Goal: Book appointment/travel/reservation

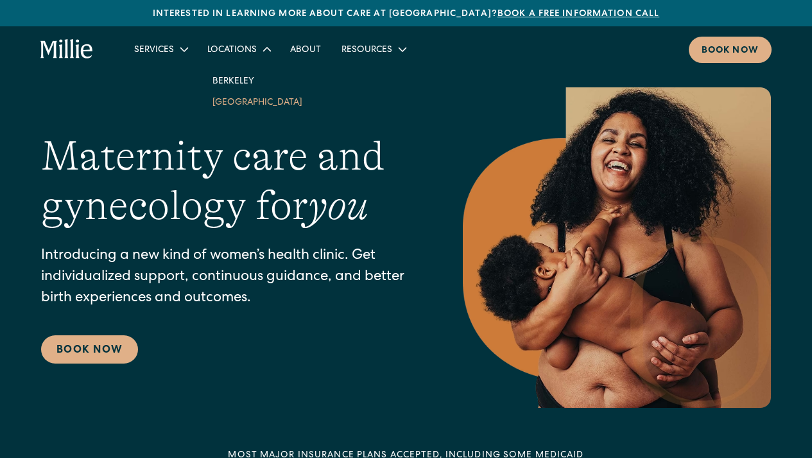
click at [227, 109] on link "South Bay" at bounding box center [257, 101] width 110 height 21
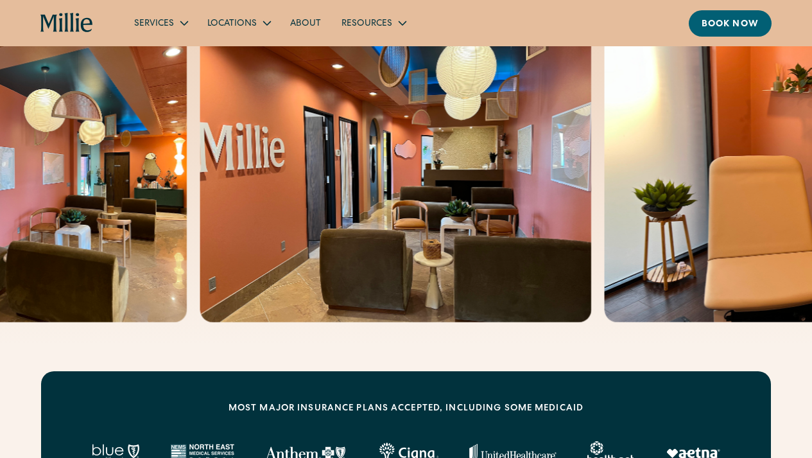
scroll to position [275, 0]
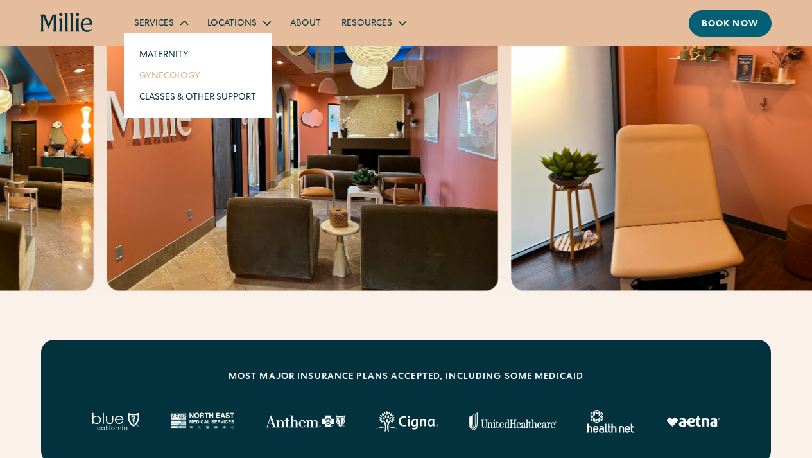
click at [180, 78] on link "Gynecology" at bounding box center [197, 75] width 137 height 21
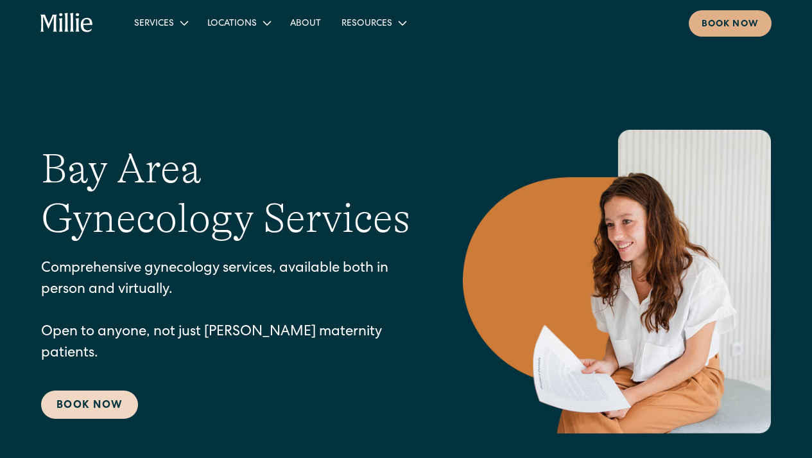
click at [111, 390] on link "Book Now" at bounding box center [89, 404] width 97 height 28
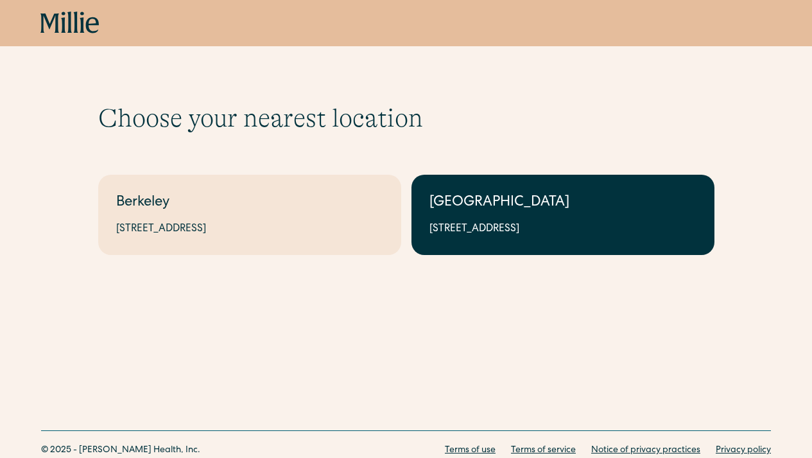
click at [480, 209] on div "[GEOGRAPHIC_DATA]" at bounding box center [563, 203] width 267 height 21
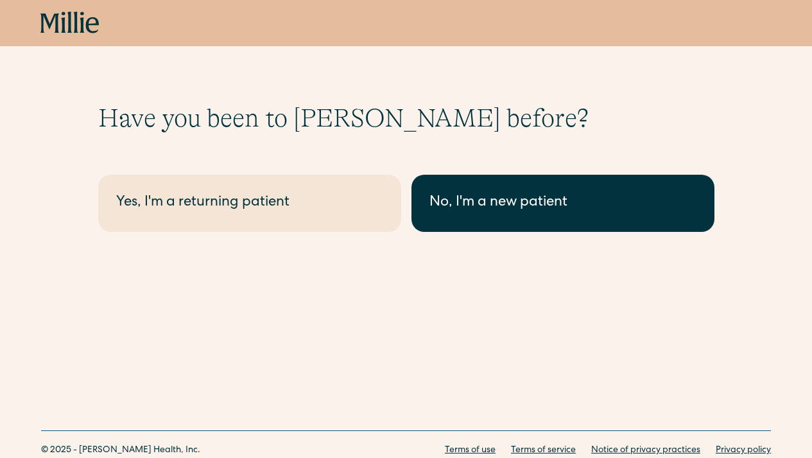
click at [477, 190] on link "No, I'm a new patient" at bounding box center [563, 203] width 303 height 57
